Goal: Check status: Check status

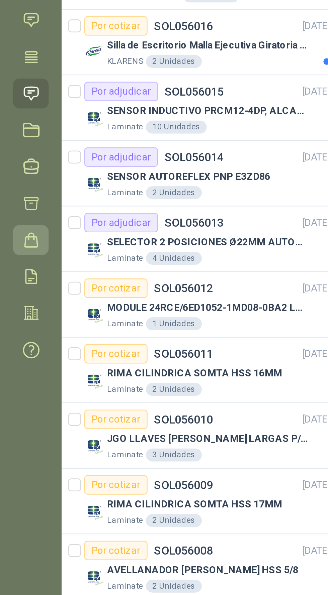
click at [13, 161] on icon at bounding box center [12, 161] width 7 height 7
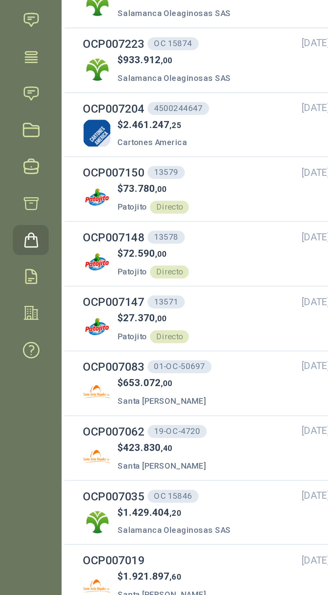
scroll to position [16, 0]
click at [112, 218] on div "$ 653.072 ,00 Santa [PERSON_NAME]" at bounding box center [85, 225] width 102 height 14
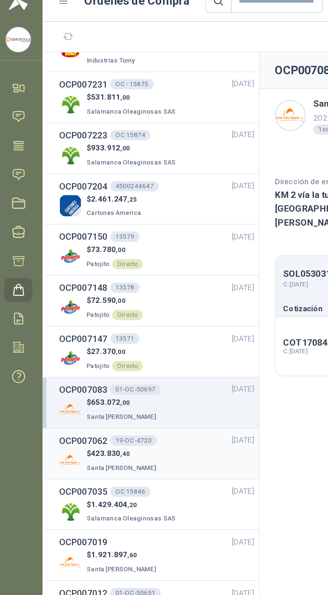
click at [102, 242] on div "OCP007062 19-OC-4720 [DATE]" at bounding box center [85, 240] width 102 height 7
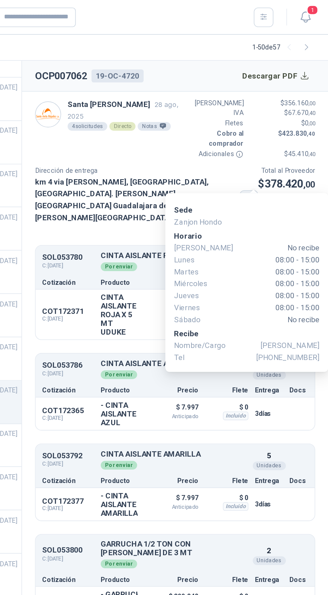
click at [279, 121] on icon "button" at bounding box center [278, 122] width 2 height 2
click at [193, 277] on p "CINTA AISLANTE AMARILLA" at bounding box center [233, 279] width 91 height 5
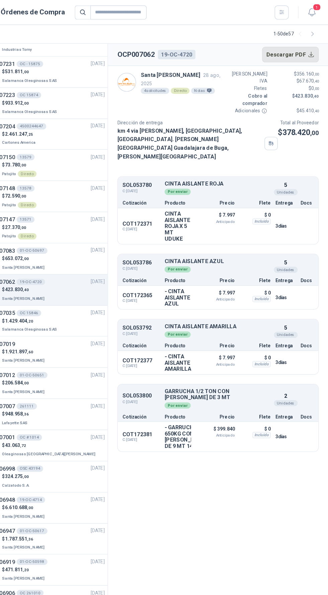
click at [308, 41] on button "Descargar PDF" at bounding box center [295, 46] width 49 height 13
